Goal: Information Seeking & Learning: Check status

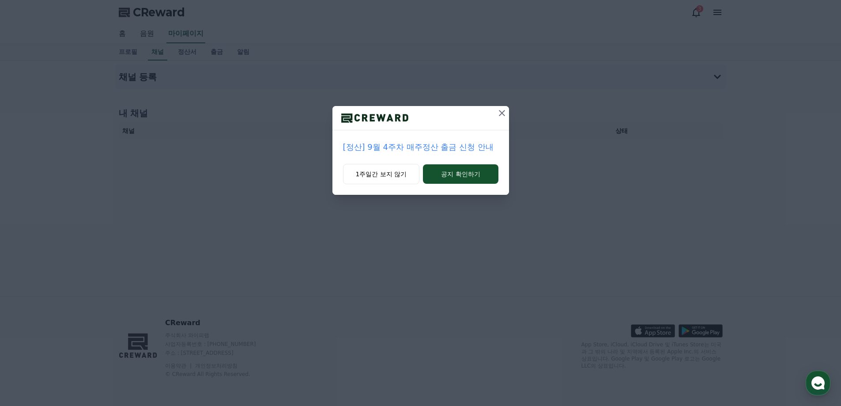
click at [502, 109] on icon at bounding box center [502, 113] width 11 height 11
click at [506, 108] on icon at bounding box center [502, 113] width 11 height 11
click at [502, 111] on icon at bounding box center [502, 113] width 11 height 11
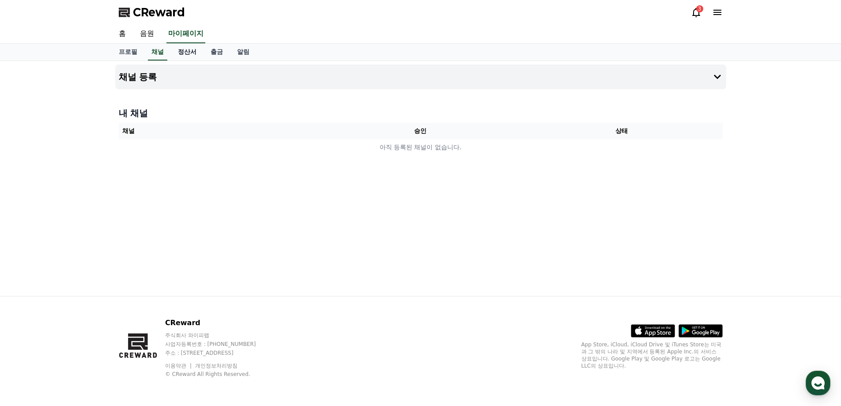
click at [188, 54] on link "정산서" at bounding box center [187, 52] width 33 height 17
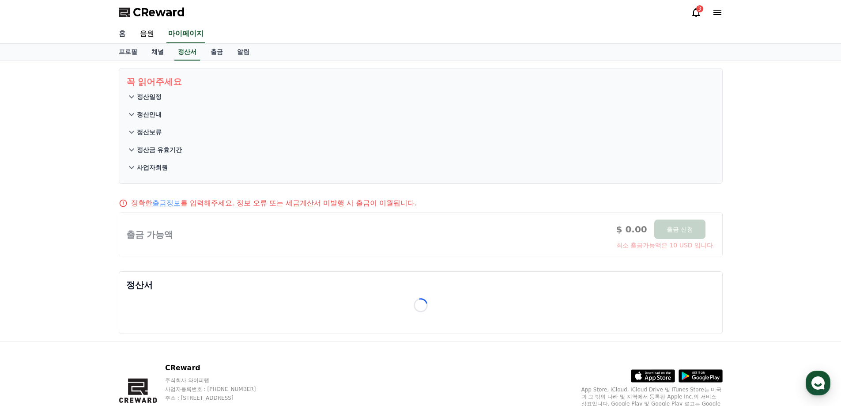
click at [122, 26] on link "홈" at bounding box center [122, 34] width 21 height 19
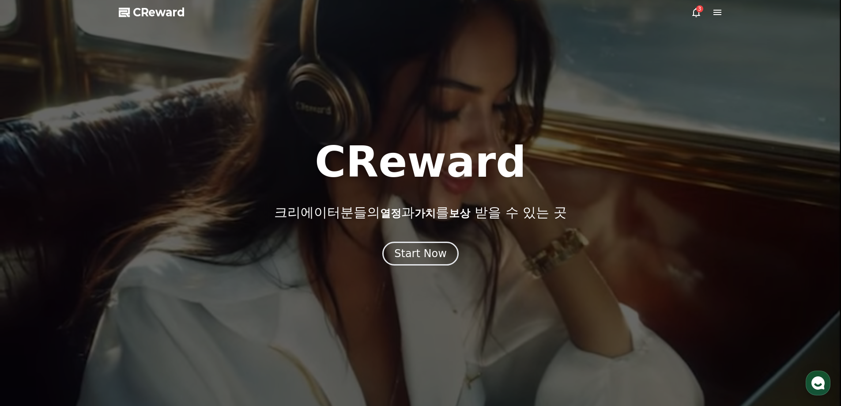
click at [699, 6] on div "3" at bounding box center [699, 8] width 7 height 7
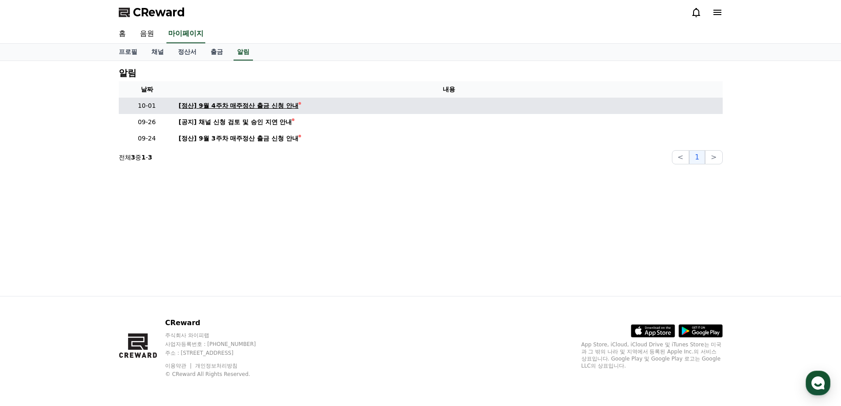
click at [243, 103] on div "[정산] 9월 4주차 매주정산 출금 신청 안내" at bounding box center [239, 105] width 120 height 9
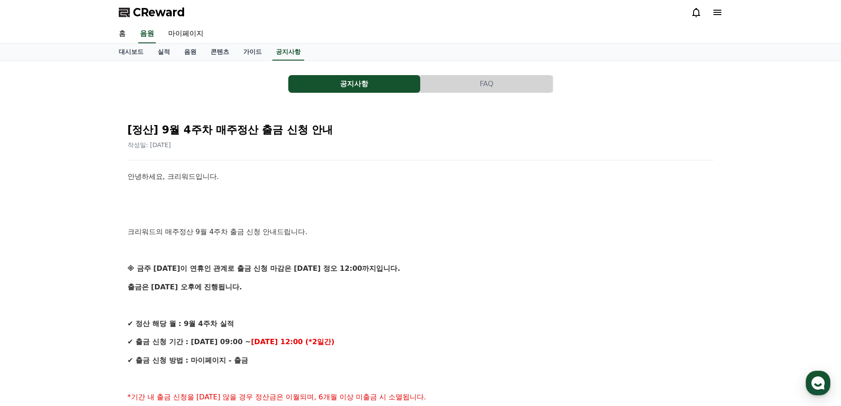
click at [727, 23] on div "CReward" at bounding box center [421, 12] width 618 height 25
click at [688, 12] on div "CReward" at bounding box center [421, 12] width 618 height 25
click at [695, 8] on icon at bounding box center [696, 12] width 11 height 11
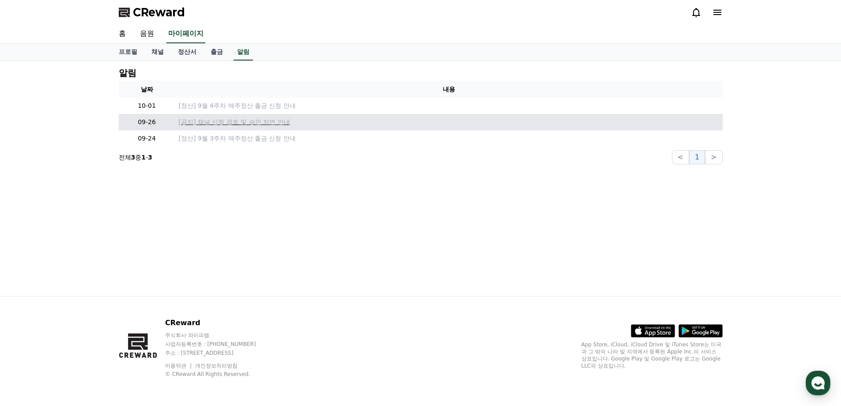
click at [208, 125] on p "[공지] 채널 신청 검토 및 승인 지연 안내" at bounding box center [449, 121] width 540 height 9
